Goal: Find specific page/section

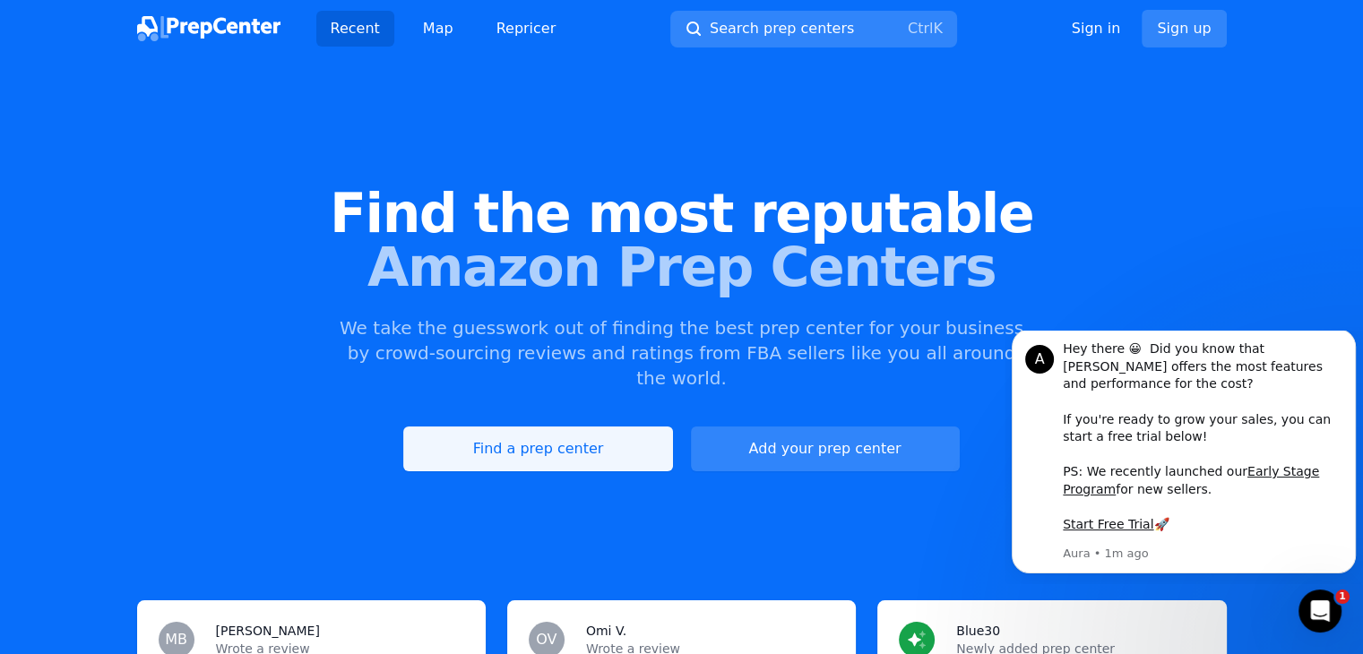
click at [563, 427] on link "Find a prep center" at bounding box center [537, 449] width 269 height 45
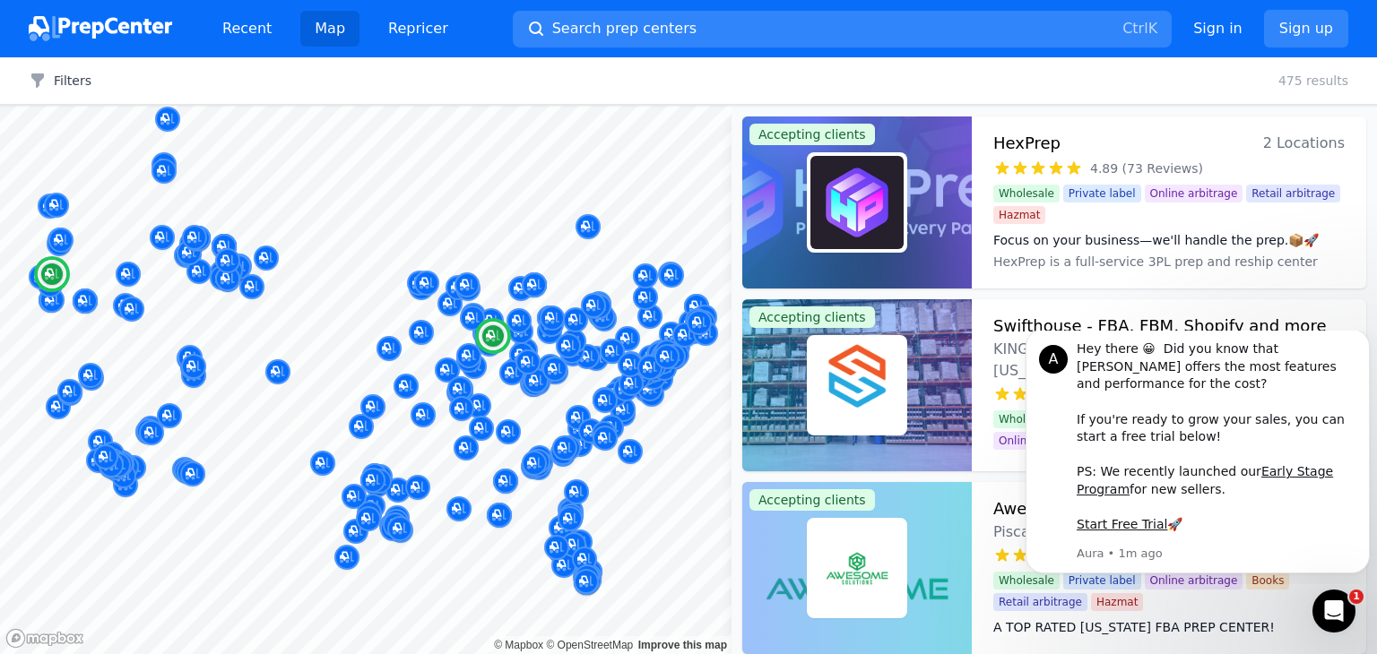
scroll to position [60, 0]
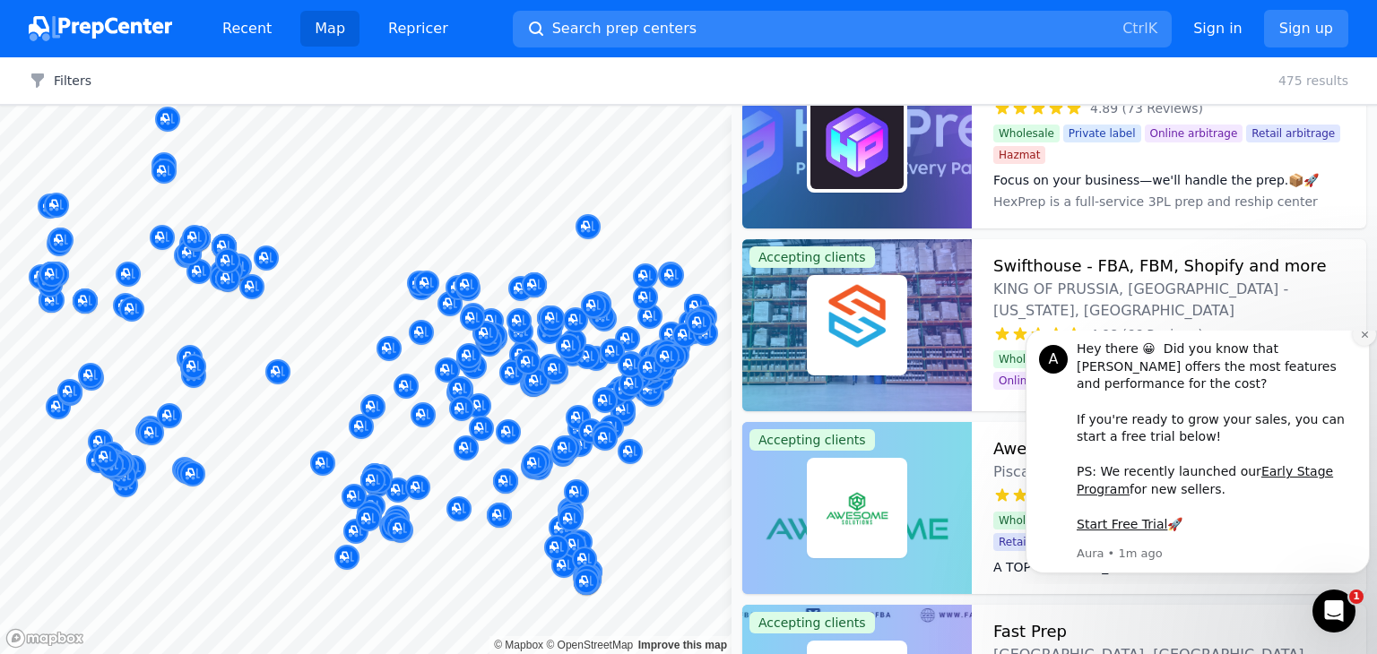
click at [1362, 338] on icon "Dismiss notification" at bounding box center [1364, 335] width 6 height 6
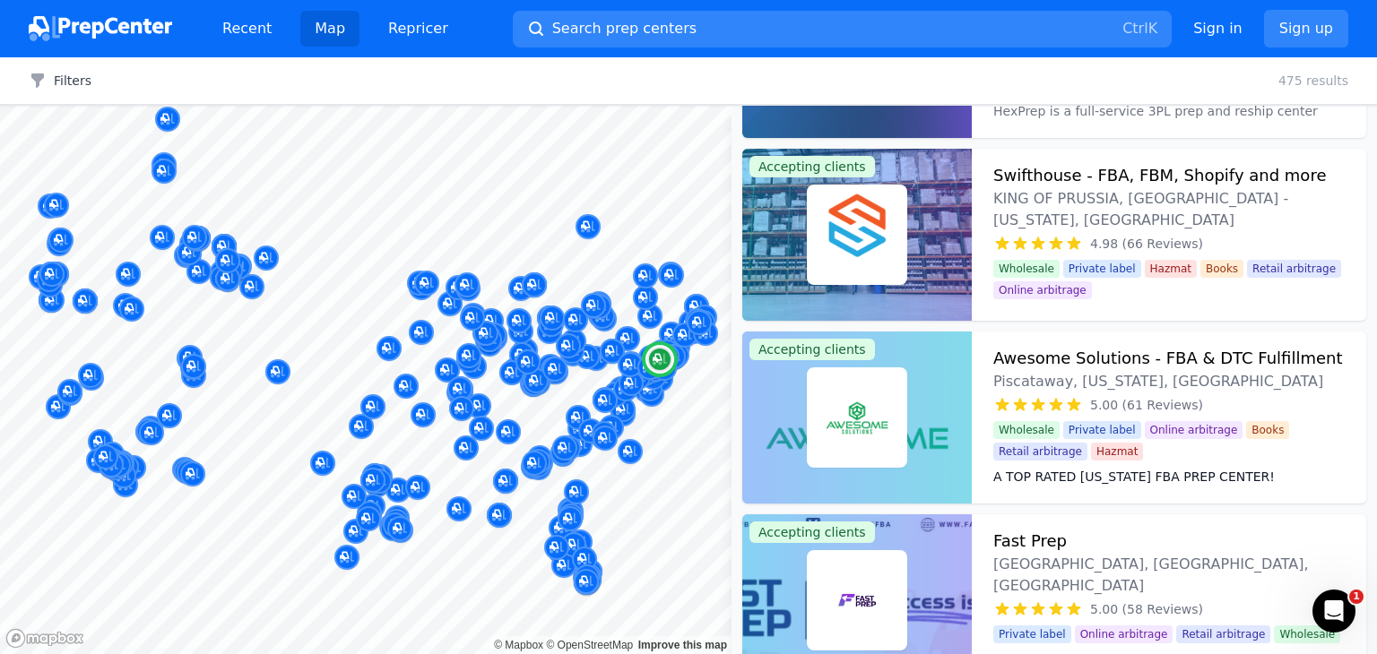
scroll to position [0, 0]
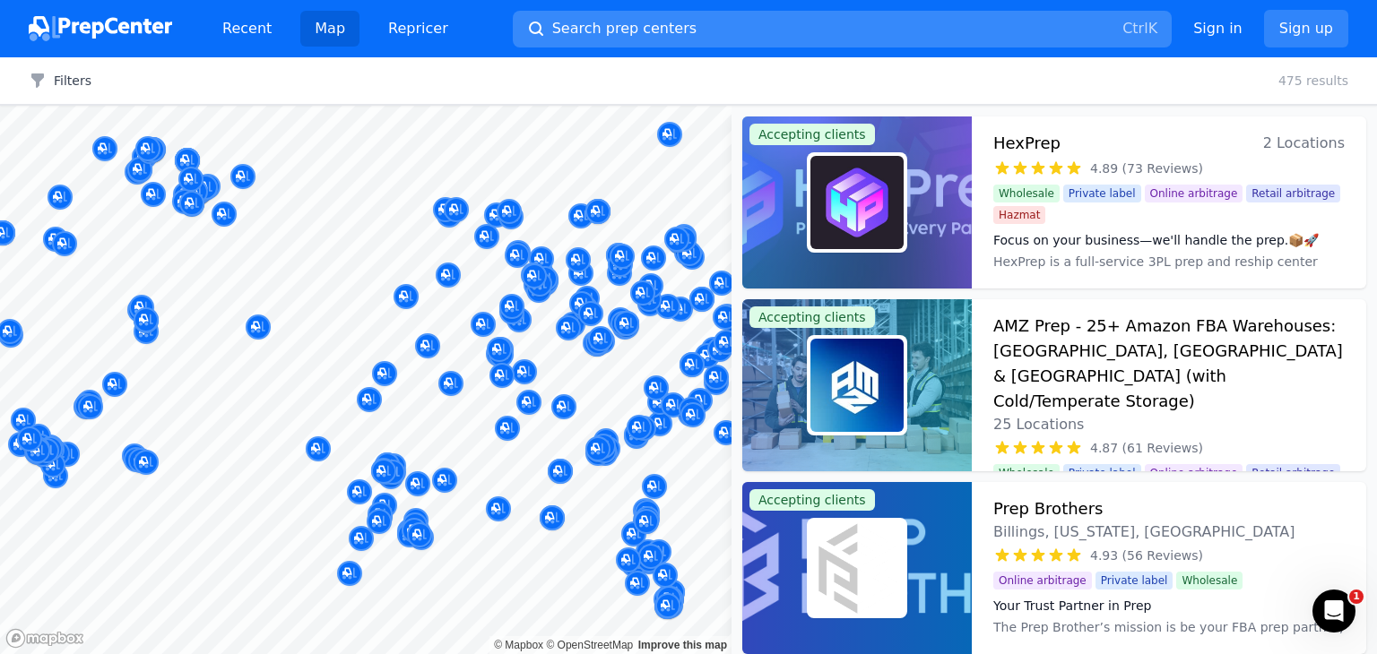
click at [590, 26] on span "Search prep centers" at bounding box center [624, 29] width 144 height 22
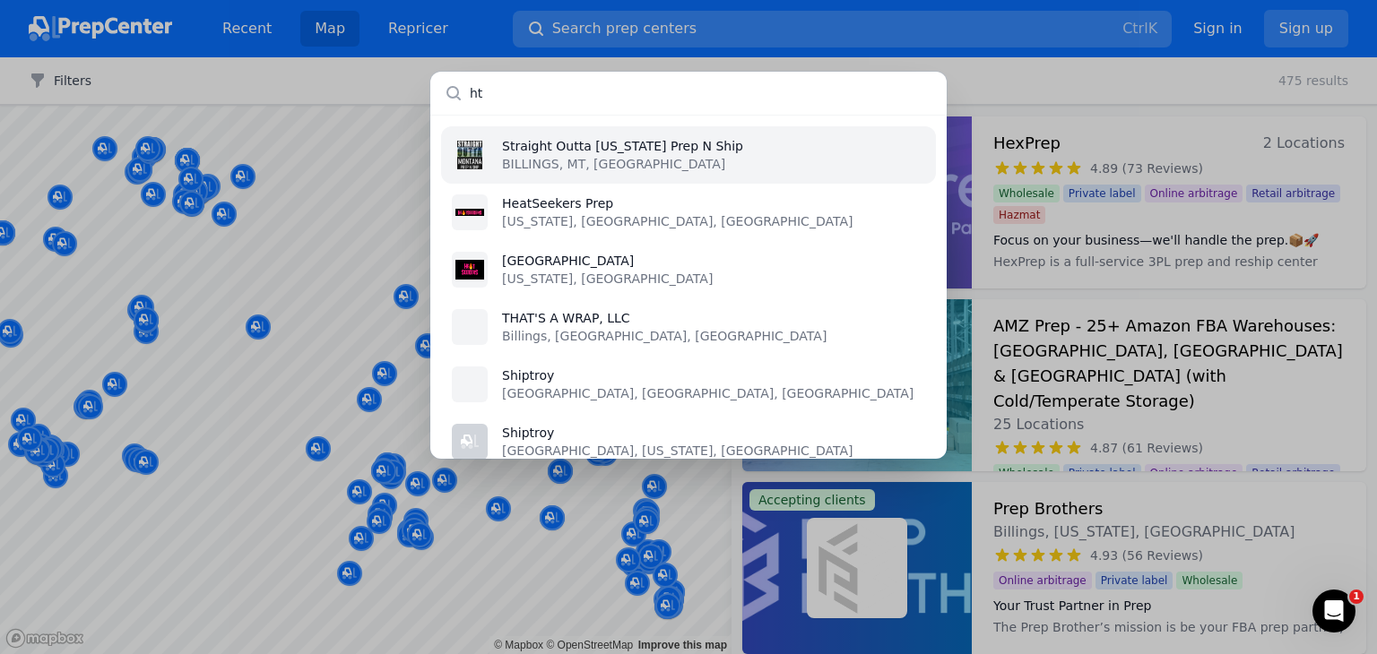
type input "h"
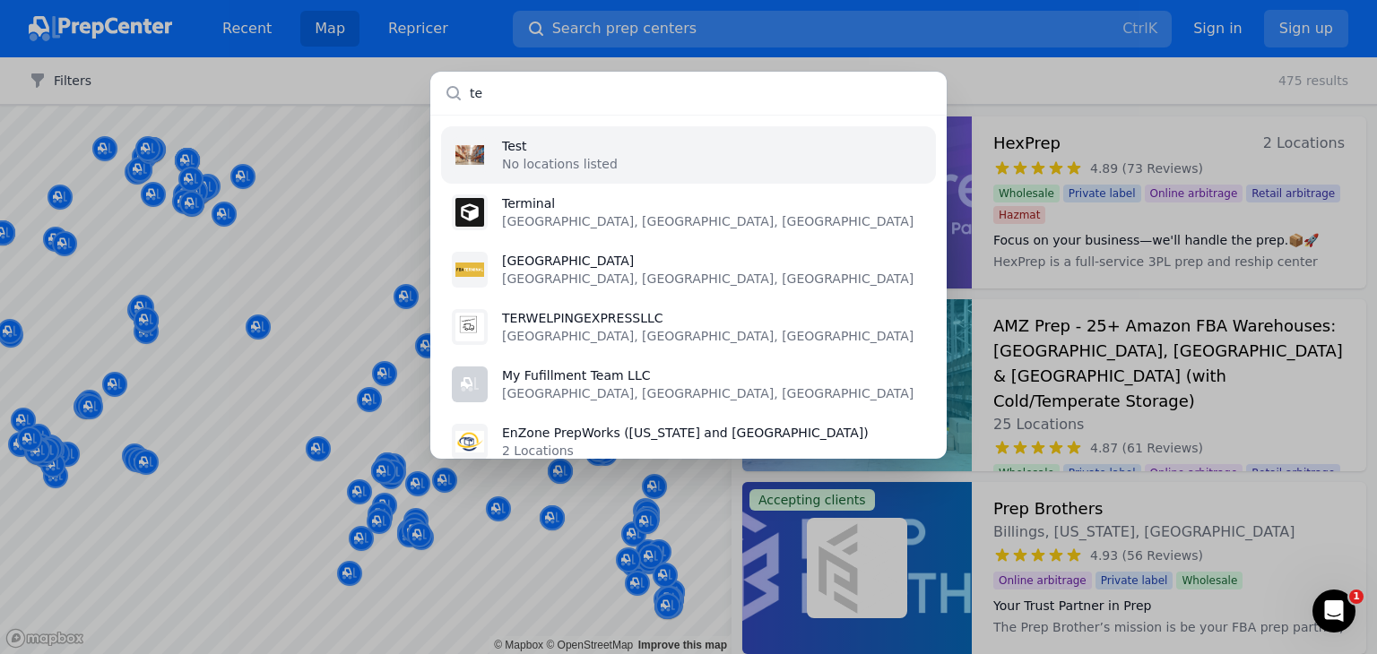
type input "t"
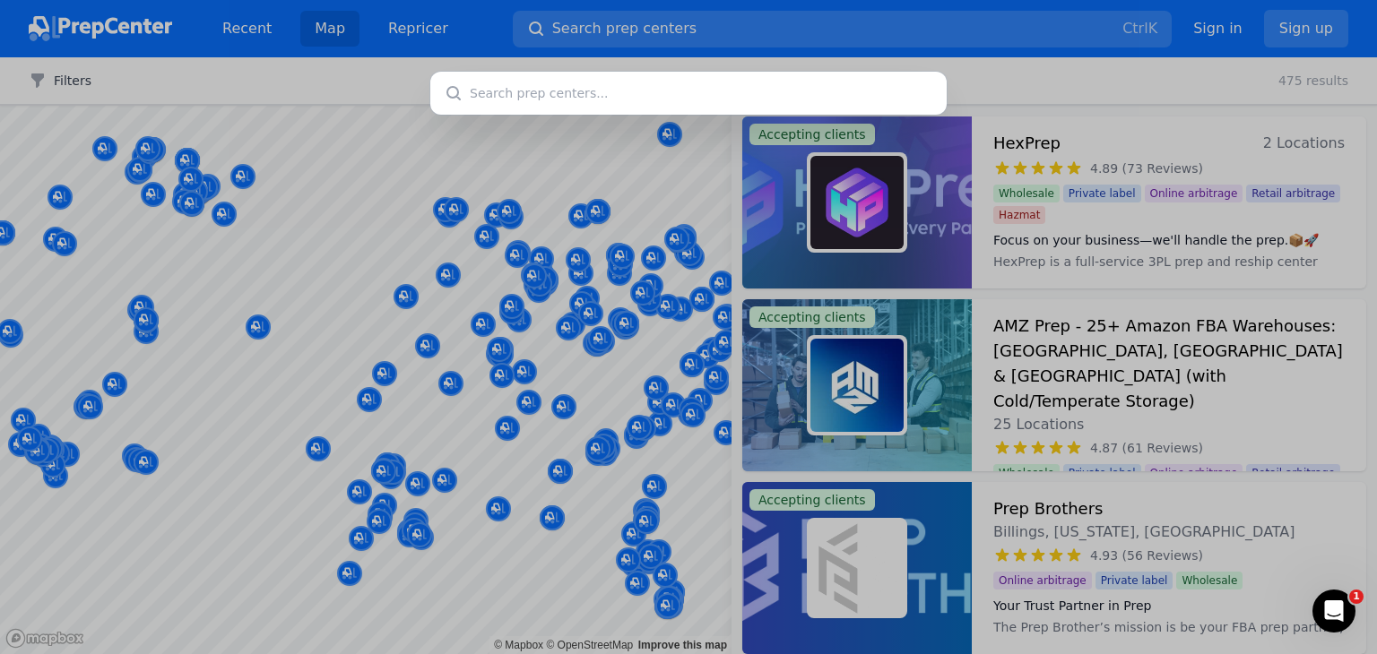
click at [368, 80] on div at bounding box center [688, 327] width 1377 height 654
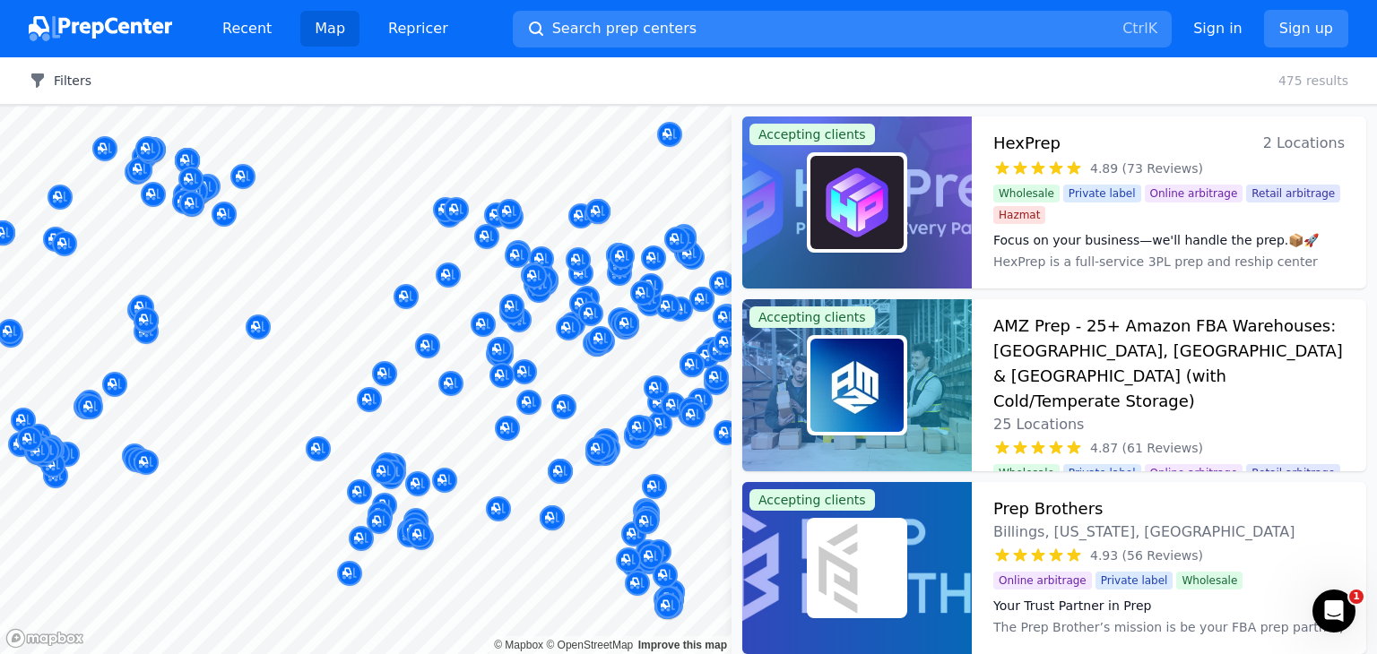
click at [66, 83] on button "Filters" at bounding box center [60, 81] width 63 height 18
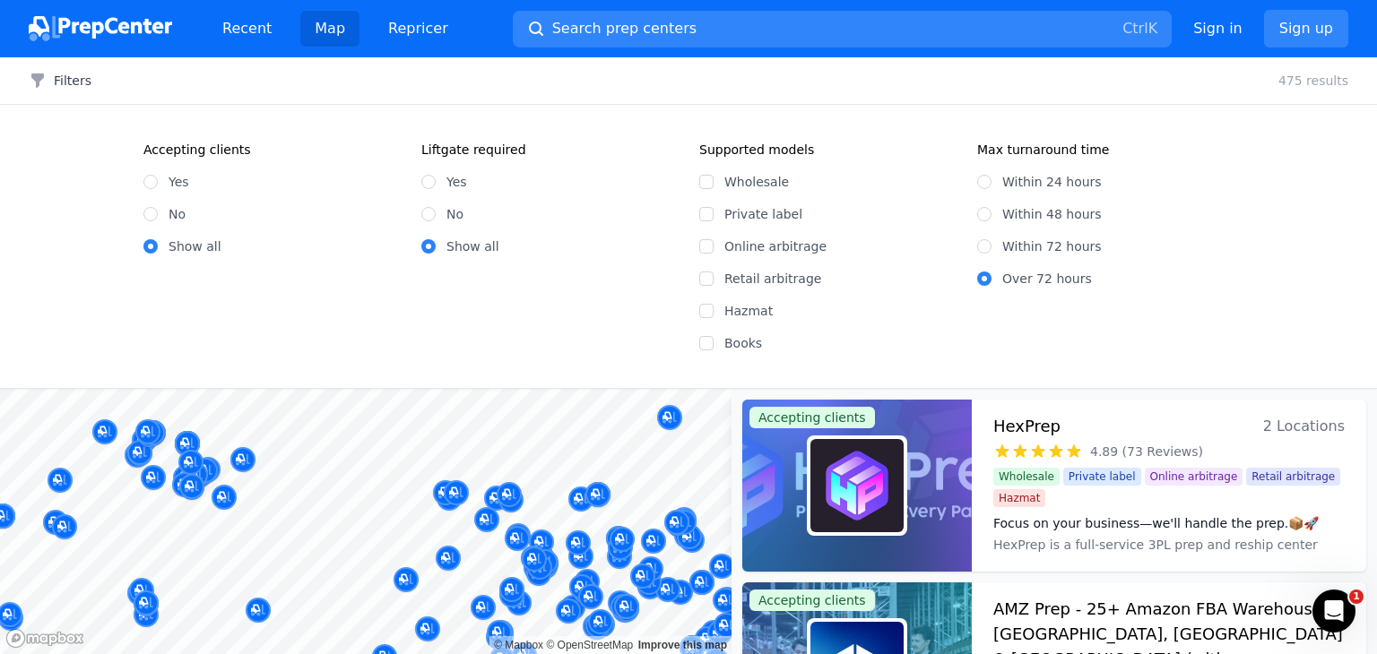
click at [159, 186] on div "Yes" at bounding box center [271, 182] width 256 height 18
click at [153, 185] on input "Yes" at bounding box center [150, 182] width 14 height 14
radio input "true"
click at [708, 186] on input "Wholesale" at bounding box center [706, 182] width 14 height 14
checkbox input "true"
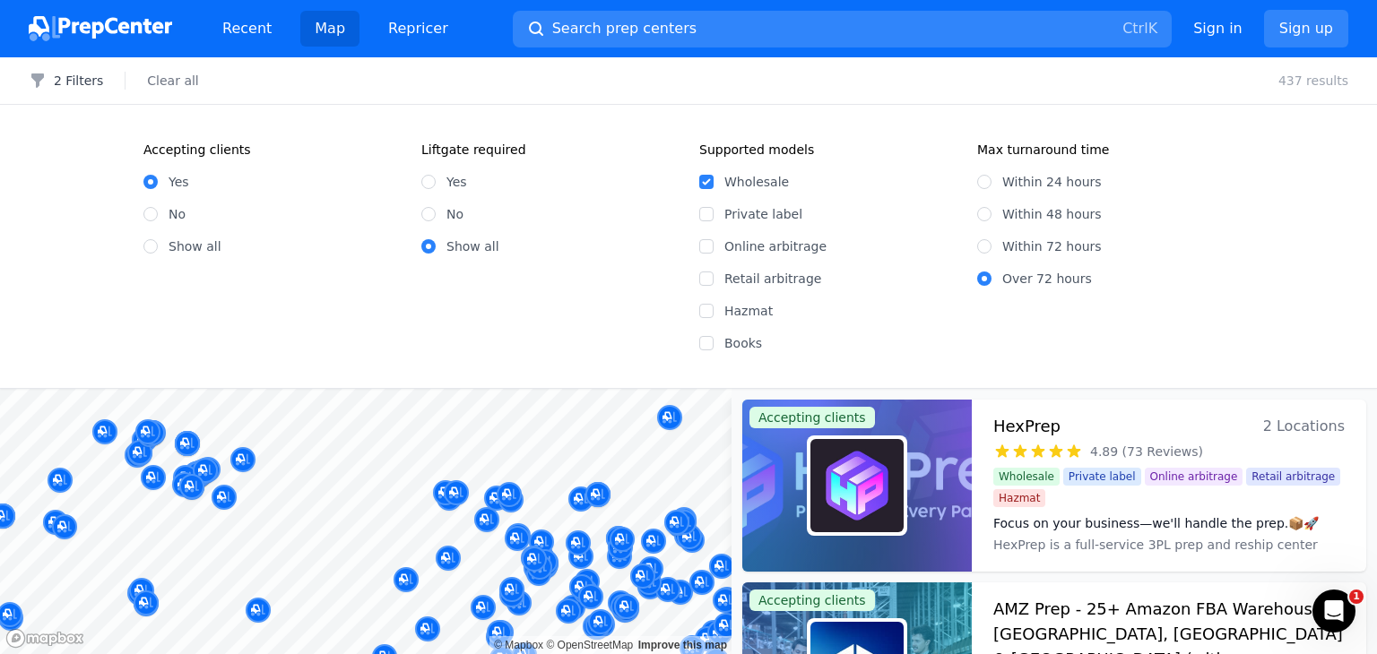
click at [838, 105] on div "Accepting clients Yes No Show all Liftgate required Yes No Show all Supported m…" at bounding box center [688, 246] width 1377 height 283
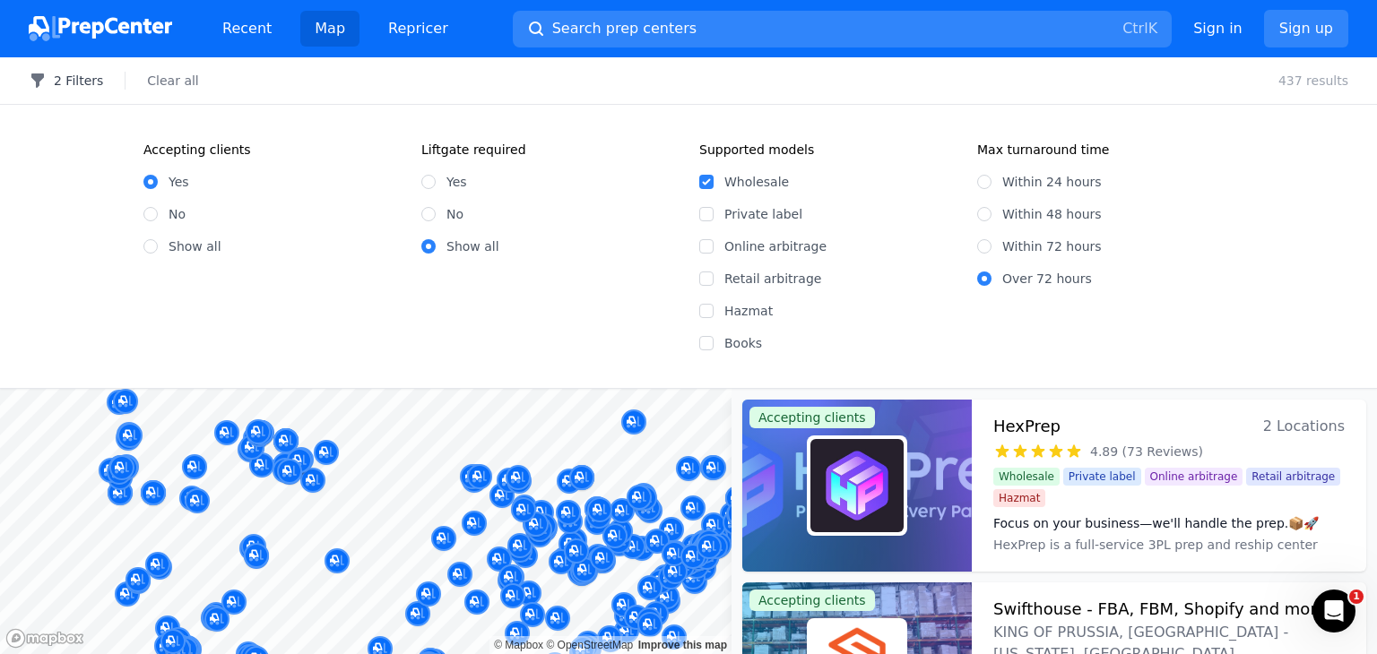
click at [78, 85] on button "2 Filters" at bounding box center [66, 81] width 74 height 18
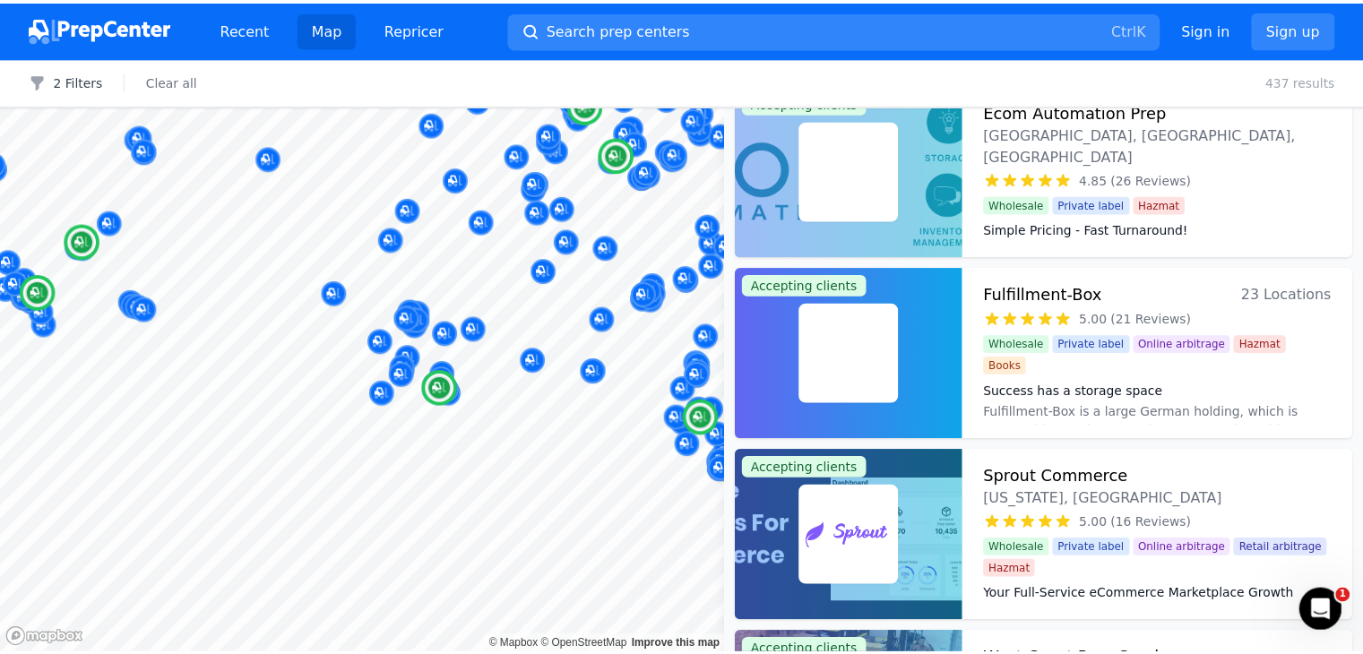
scroll to position [1176, 0]
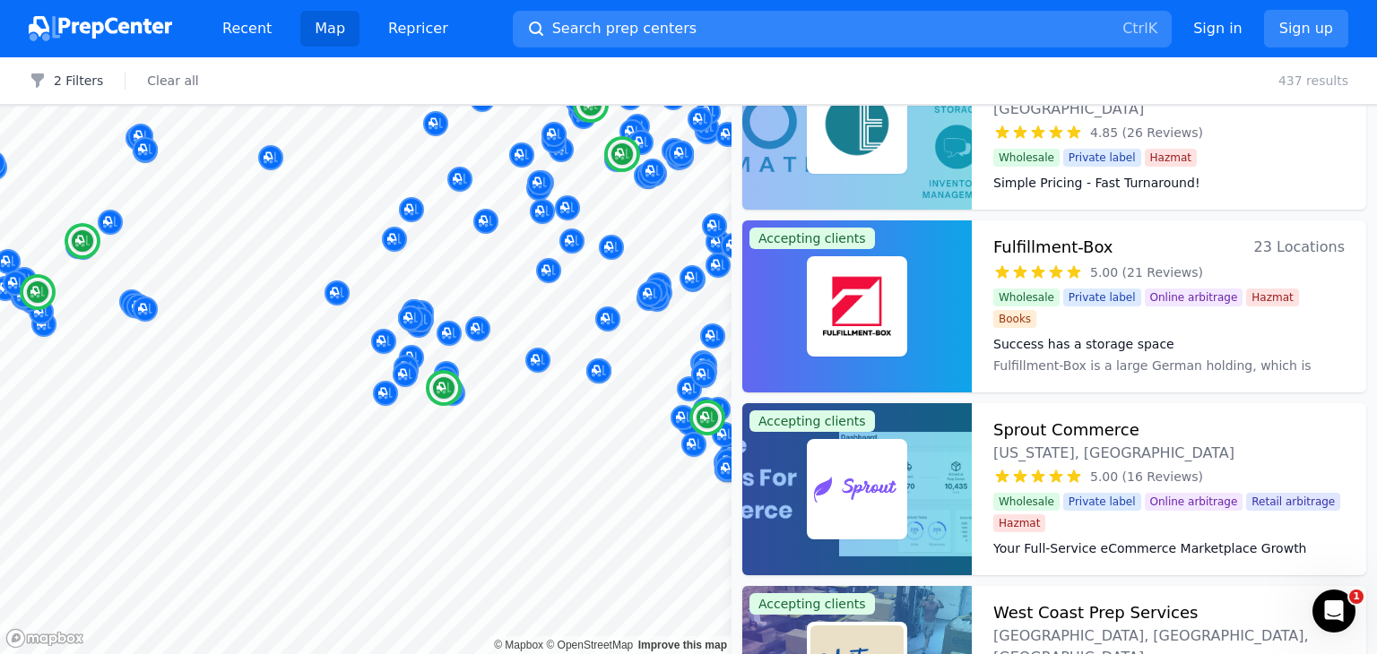
click at [1268, 248] on span "23 Locations" at bounding box center [1299, 247] width 91 height 25
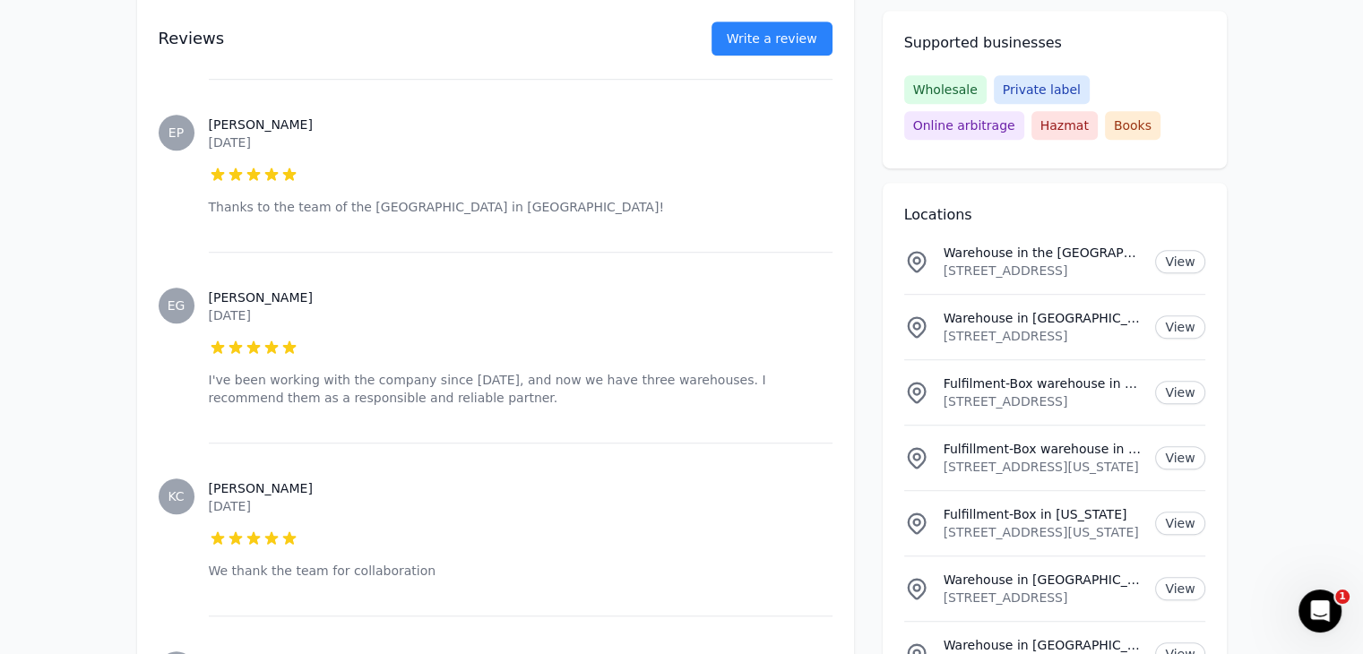
scroll to position [1157, 0]
